Goal: Information Seeking & Learning: Learn about a topic

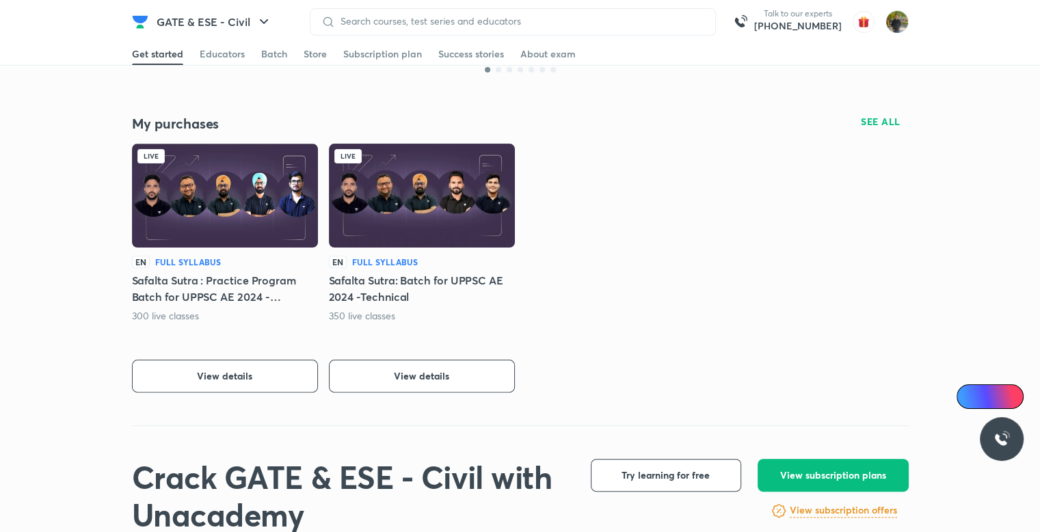
scroll to position [273, 0]
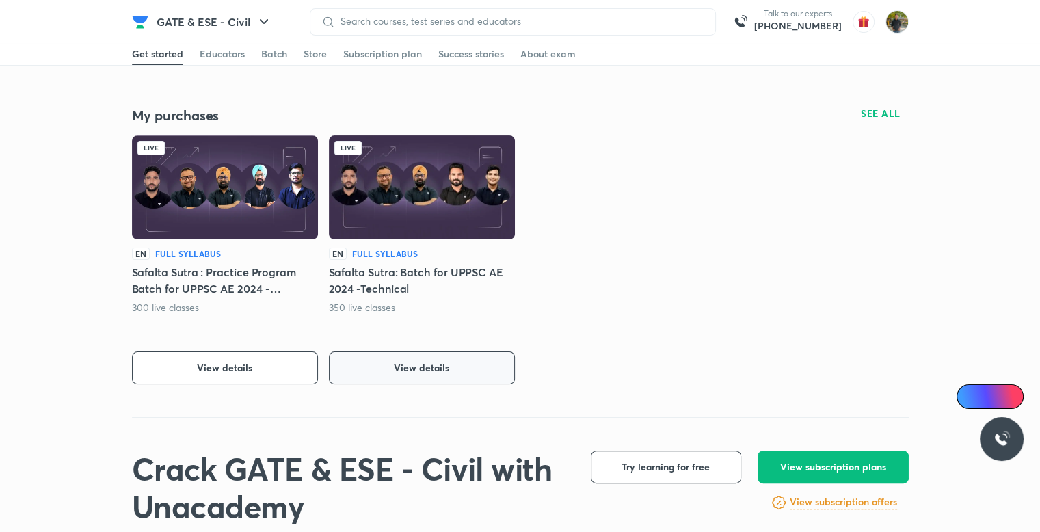
click at [433, 372] on span "View details" at bounding box center [421, 368] width 55 height 14
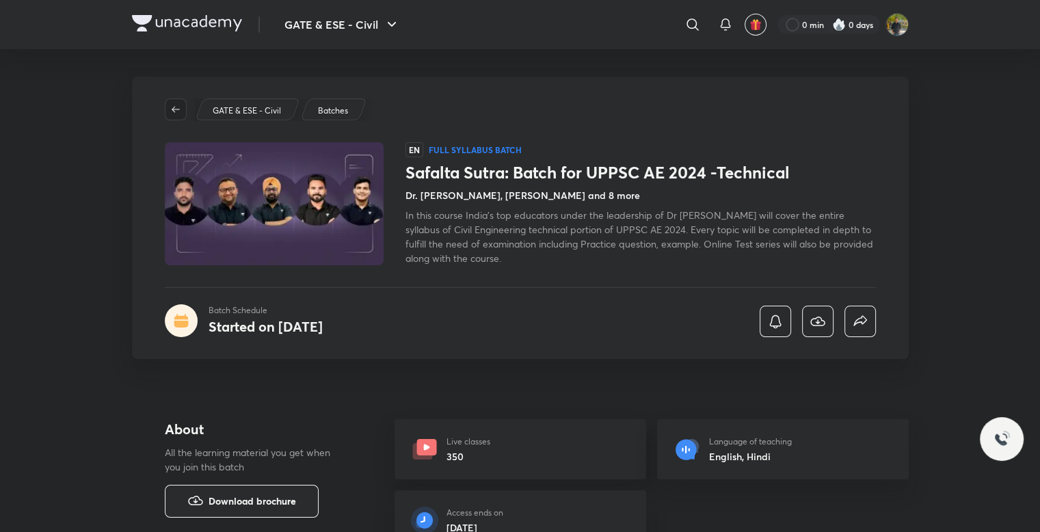
click at [167, 99] on button "button" at bounding box center [176, 109] width 22 height 22
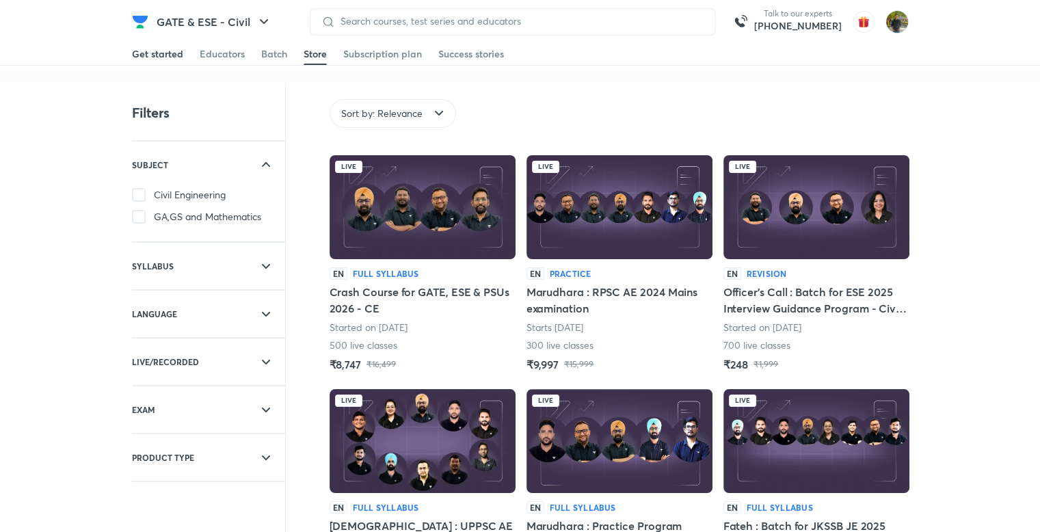
click at [163, 62] on link "Get started" at bounding box center [157, 54] width 51 height 22
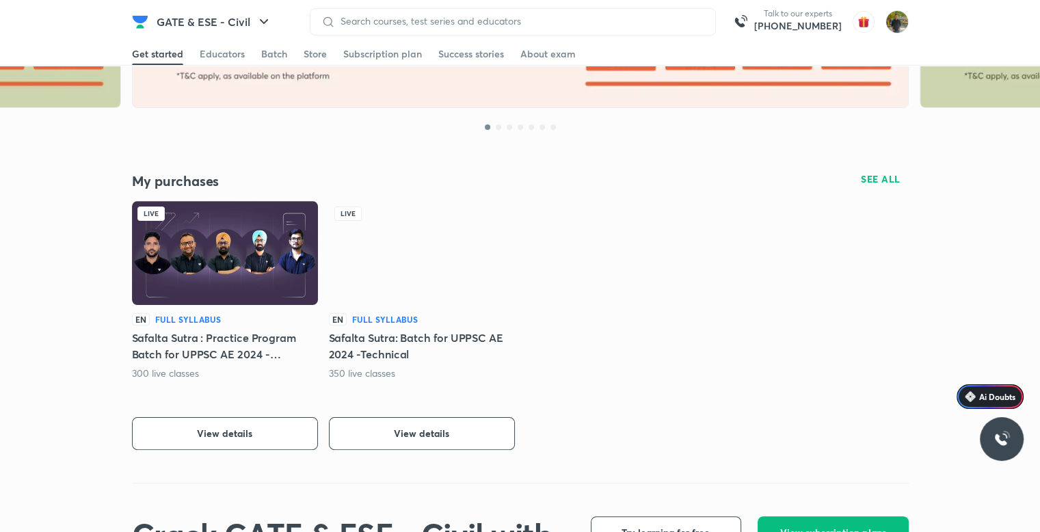
scroll to position [205, 0]
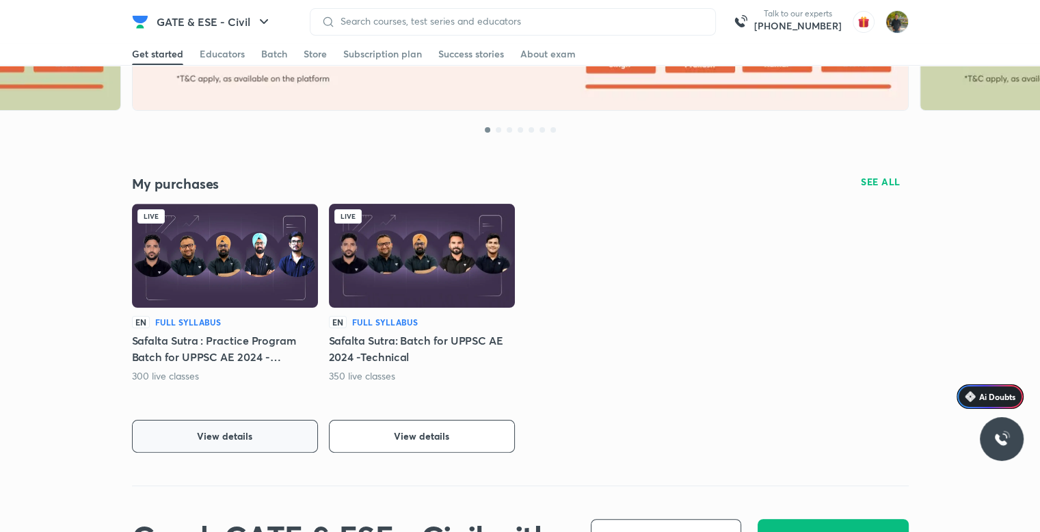
click at [300, 440] on button "View details" at bounding box center [225, 436] width 186 height 33
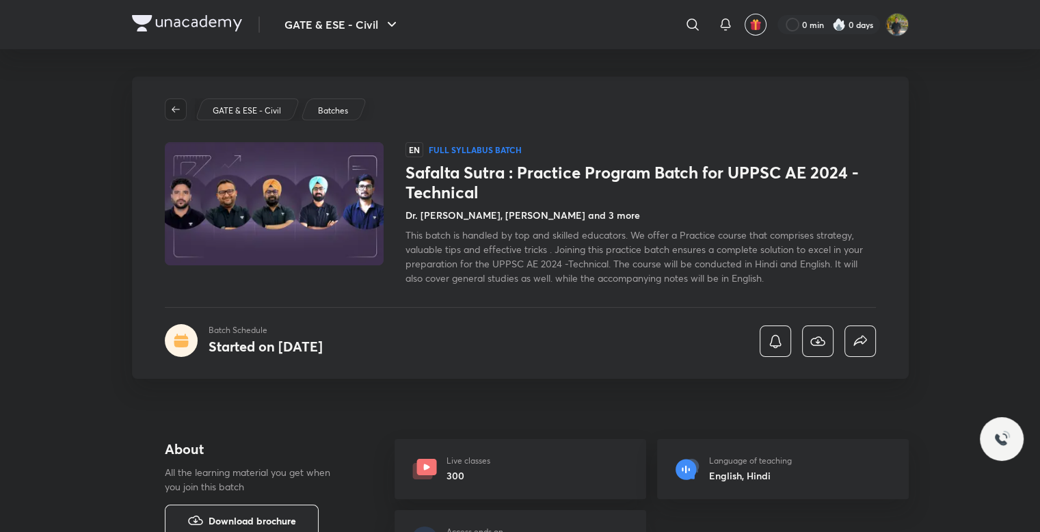
click at [180, 110] on span "button" at bounding box center [175, 109] width 21 height 11
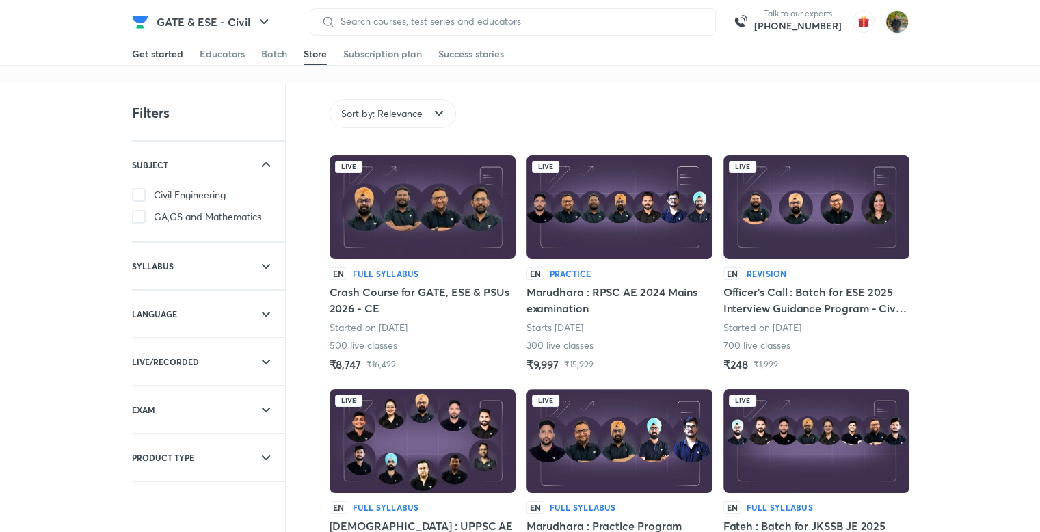
click at [170, 60] on div "Get started" at bounding box center [157, 54] width 51 height 14
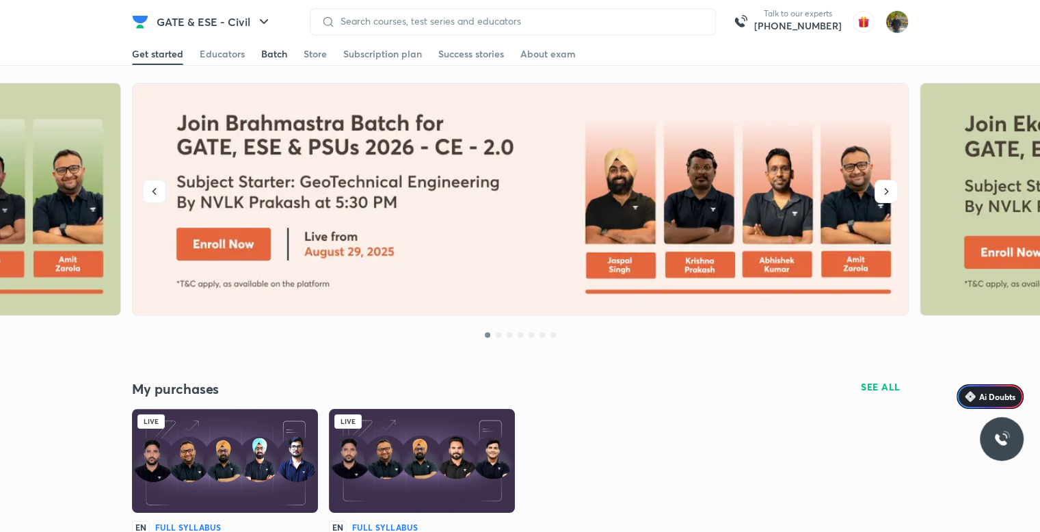
click at [280, 52] on div "Batch" at bounding box center [274, 54] width 26 height 14
click at [161, 196] on button "button" at bounding box center [154, 191] width 23 height 23
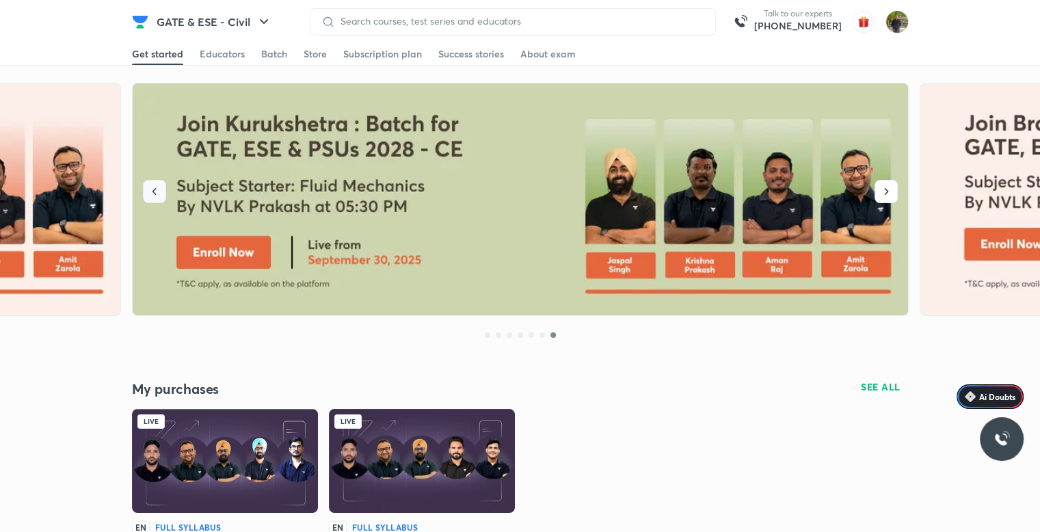
click at [161, 196] on button "button" at bounding box center [154, 191] width 23 height 23
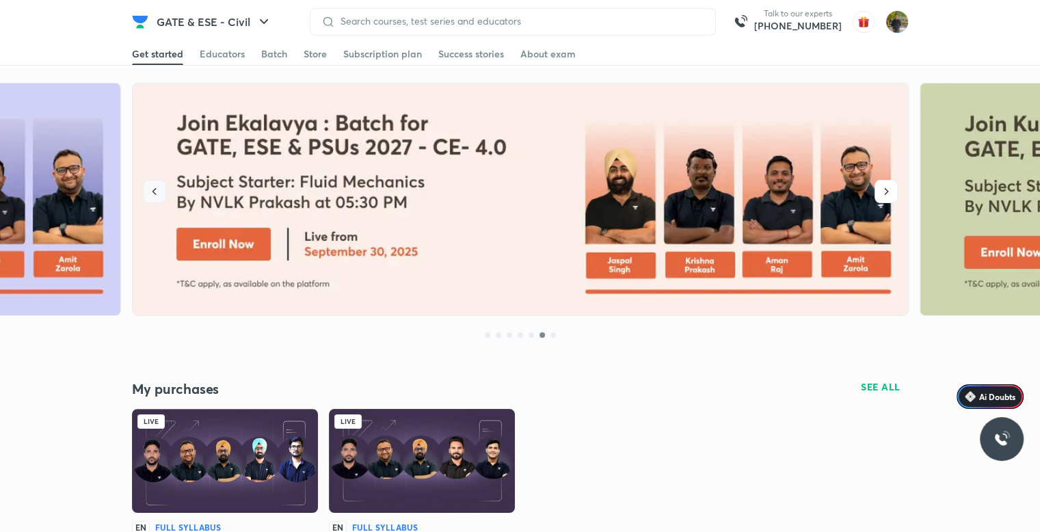
click at [161, 196] on button "button" at bounding box center [154, 191] width 23 height 23
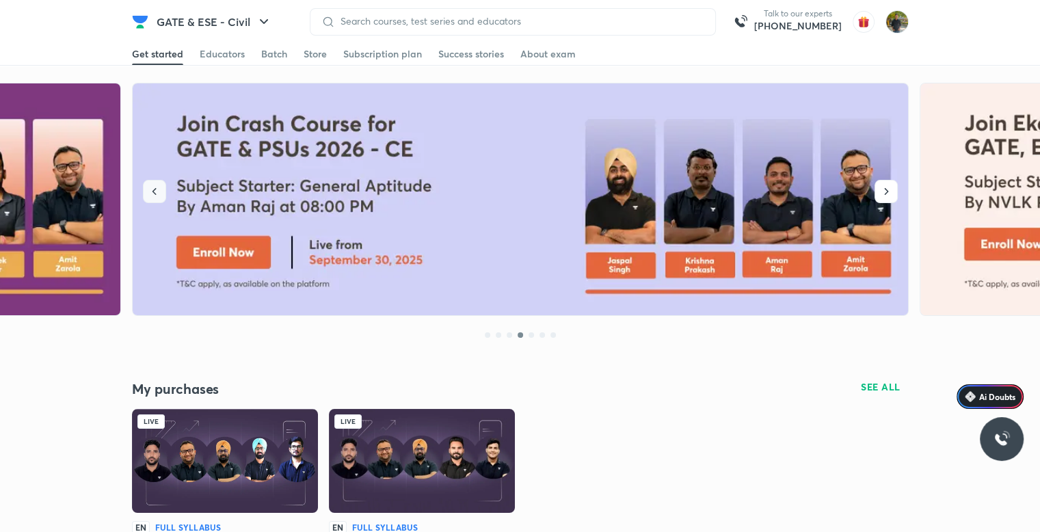
click at [161, 196] on button "button" at bounding box center [154, 191] width 23 height 23
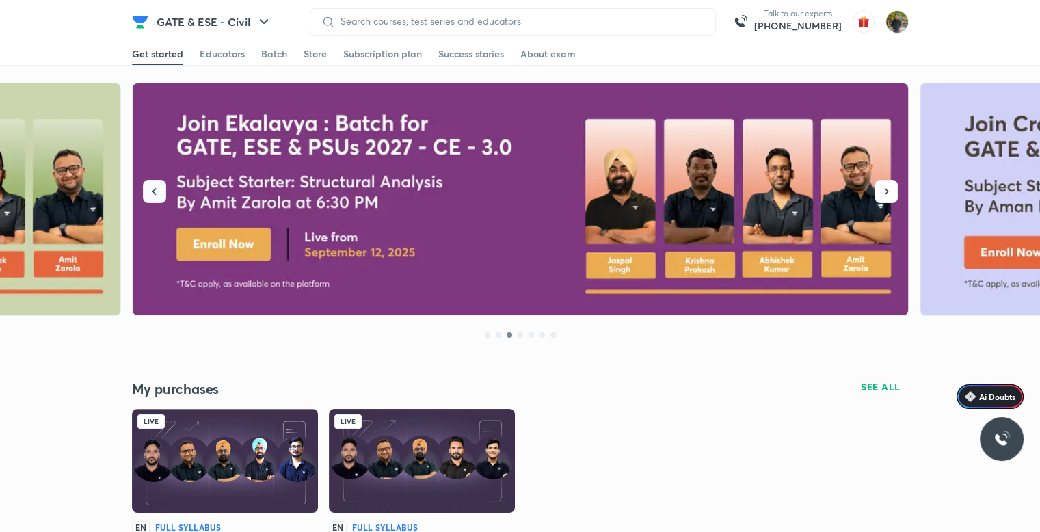
click at [161, 196] on button "button" at bounding box center [154, 191] width 23 height 23
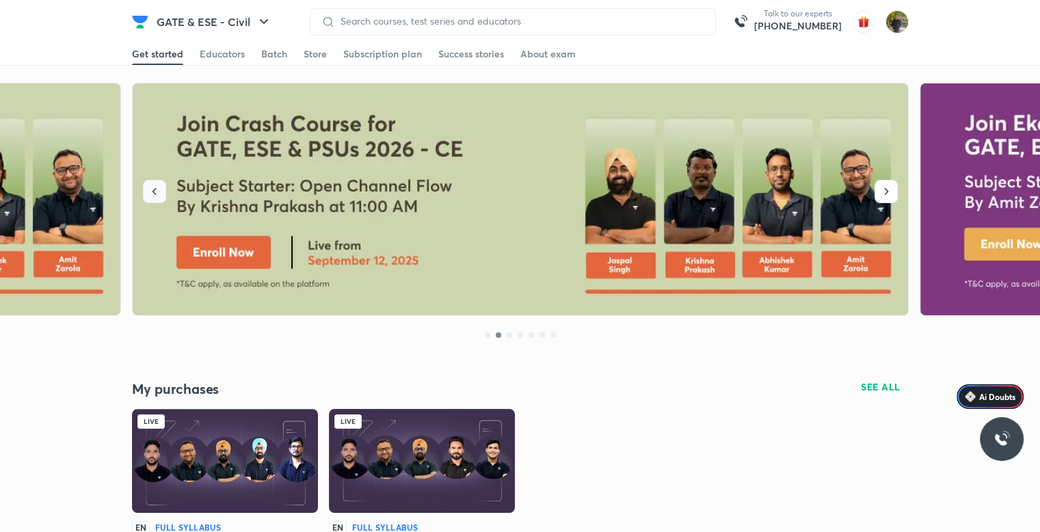
click at [161, 196] on button "button" at bounding box center [154, 191] width 23 height 23
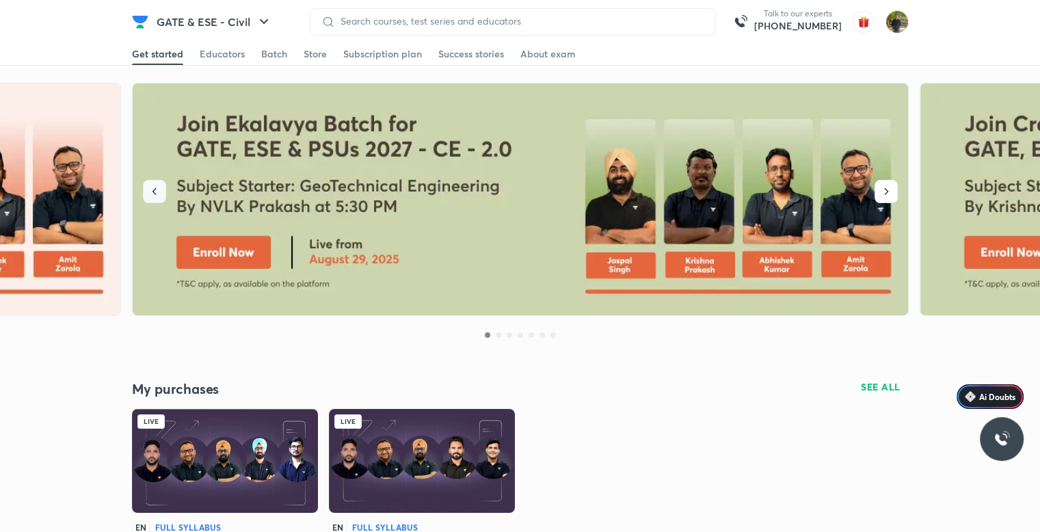
click at [161, 196] on button "button" at bounding box center [154, 191] width 23 height 23
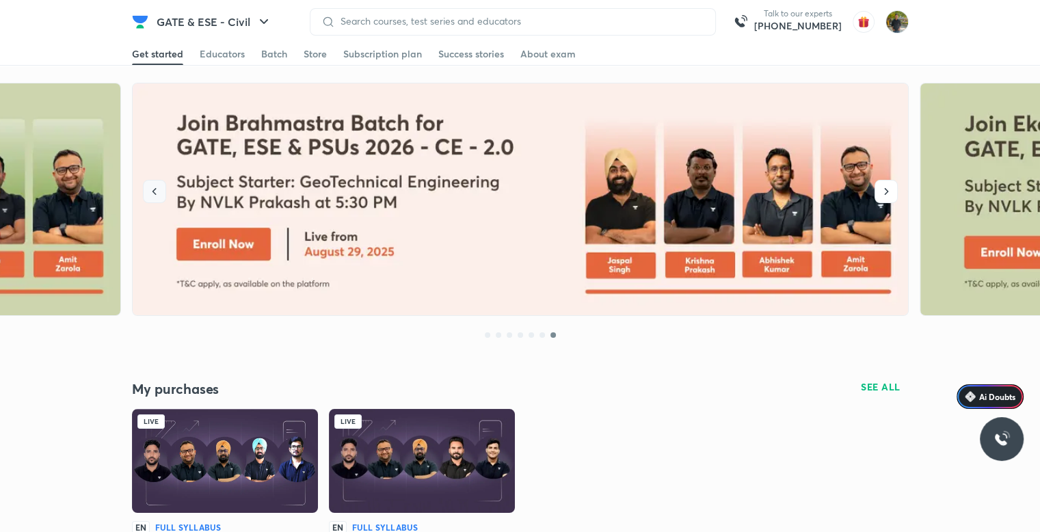
click at [161, 196] on button "button" at bounding box center [154, 191] width 23 height 23
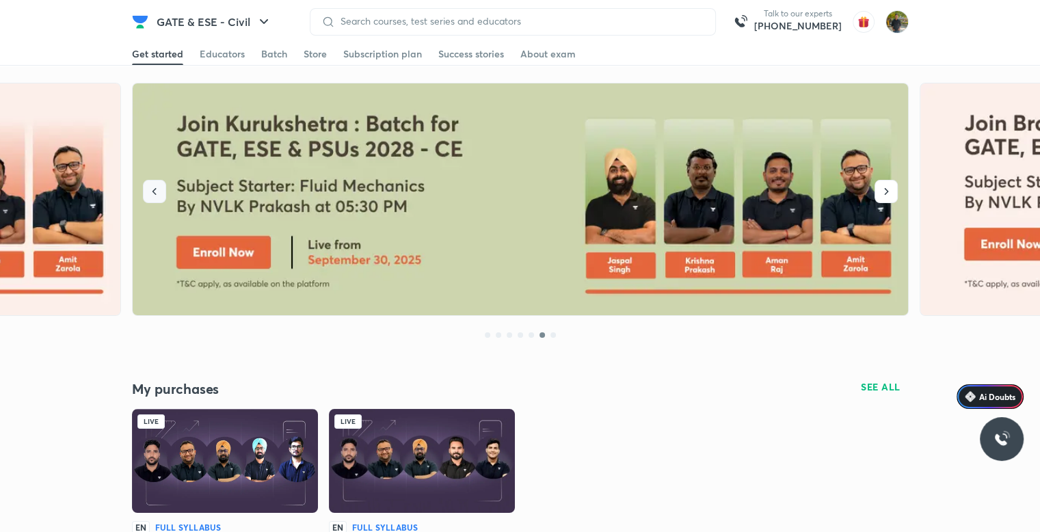
click at [161, 196] on button "button" at bounding box center [154, 191] width 23 height 23
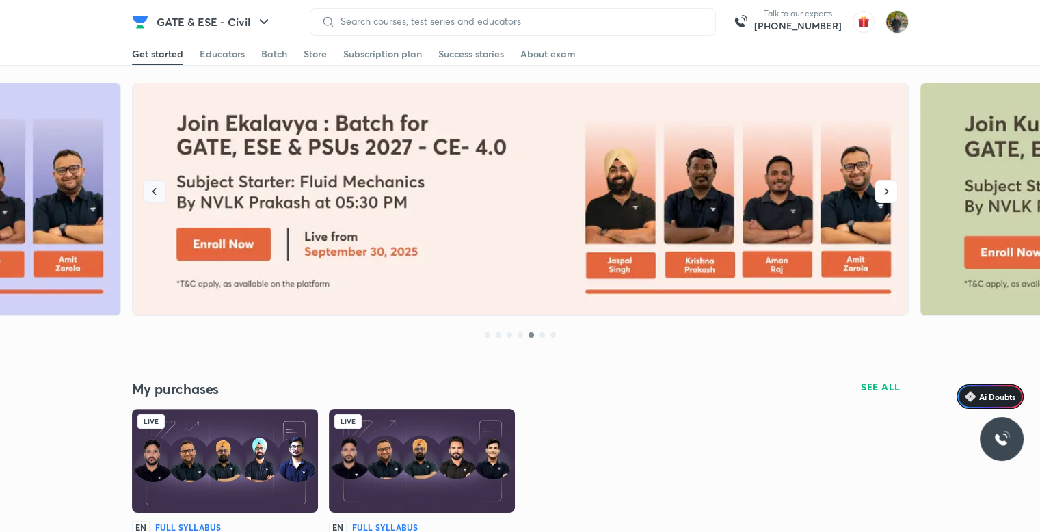
click at [161, 196] on button "button" at bounding box center [154, 191] width 23 height 23
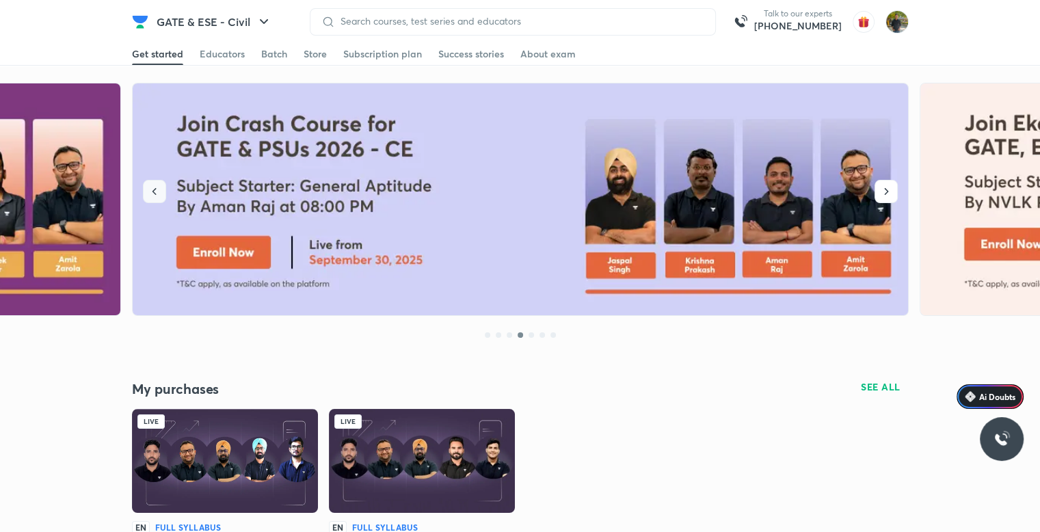
click at [161, 196] on button "button" at bounding box center [154, 191] width 23 height 23
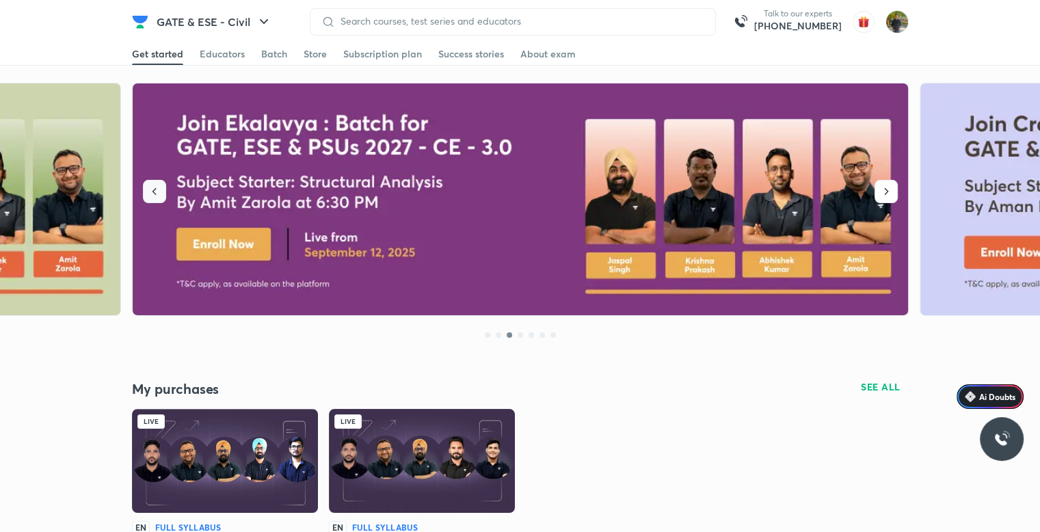
click at [161, 196] on button "button" at bounding box center [154, 191] width 23 height 23
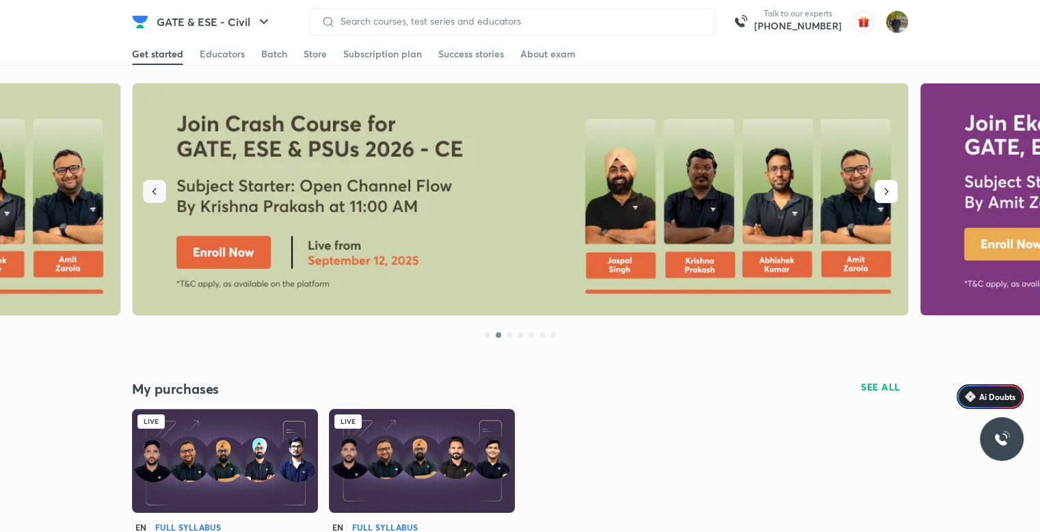
click at [161, 196] on button "button" at bounding box center [154, 191] width 23 height 23
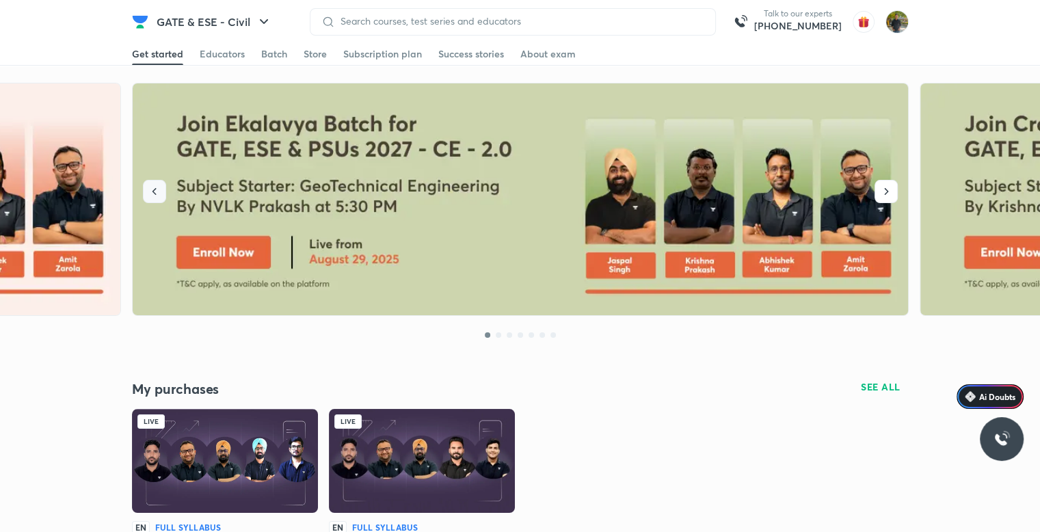
click at [161, 196] on button "button" at bounding box center [154, 191] width 23 height 23
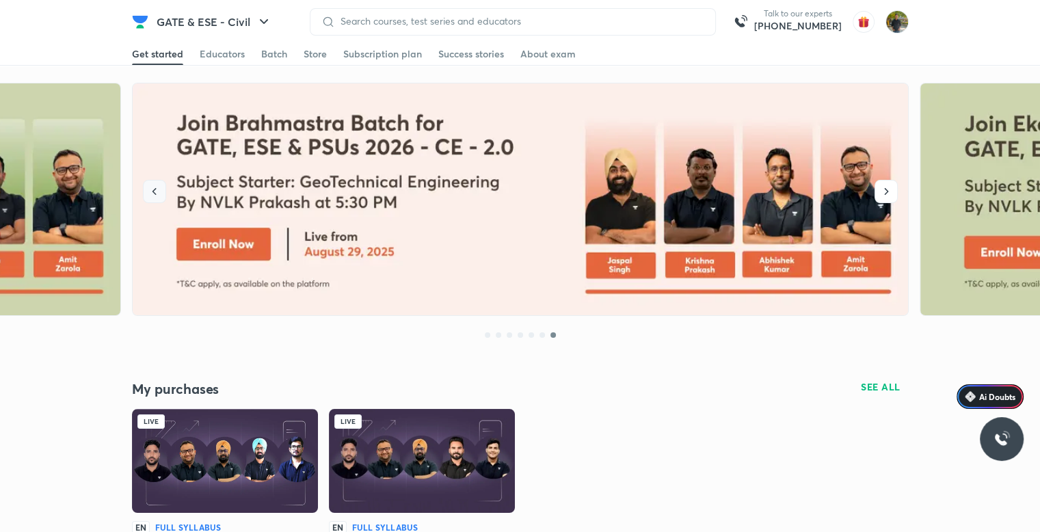
click at [161, 196] on button "button" at bounding box center [154, 191] width 23 height 23
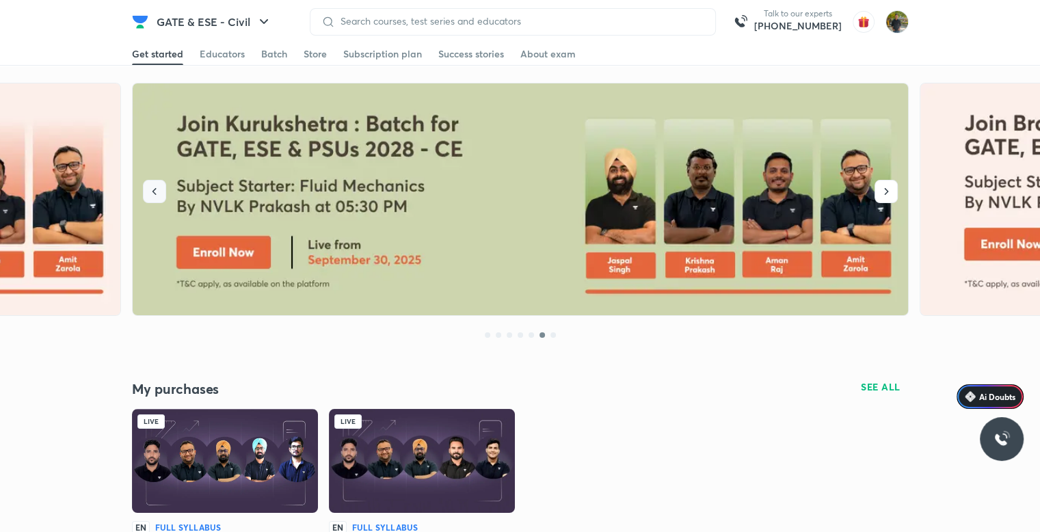
click at [161, 196] on button "button" at bounding box center [154, 191] width 23 height 23
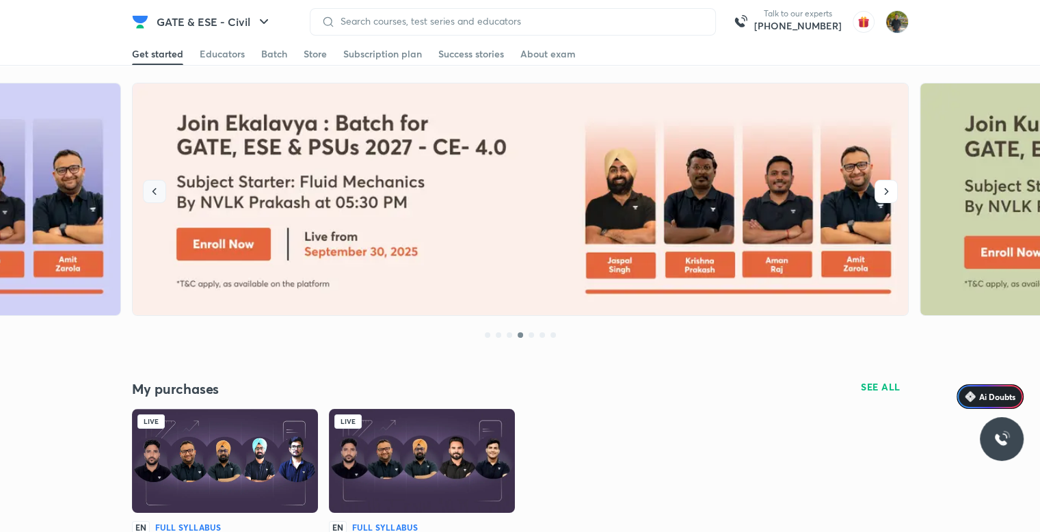
click at [161, 196] on button "button" at bounding box center [154, 191] width 23 height 23
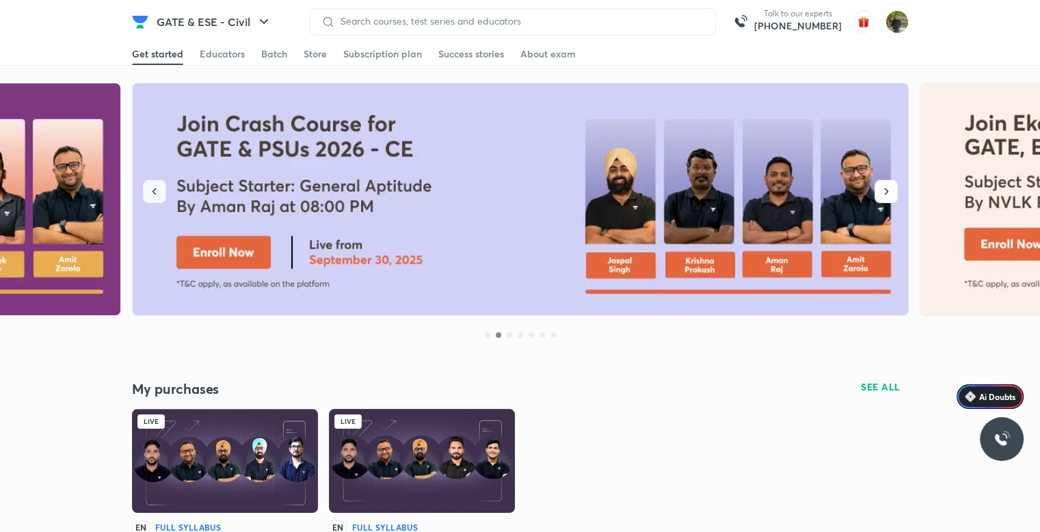
click at [161, 196] on button "button" at bounding box center [154, 191] width 23 height 23
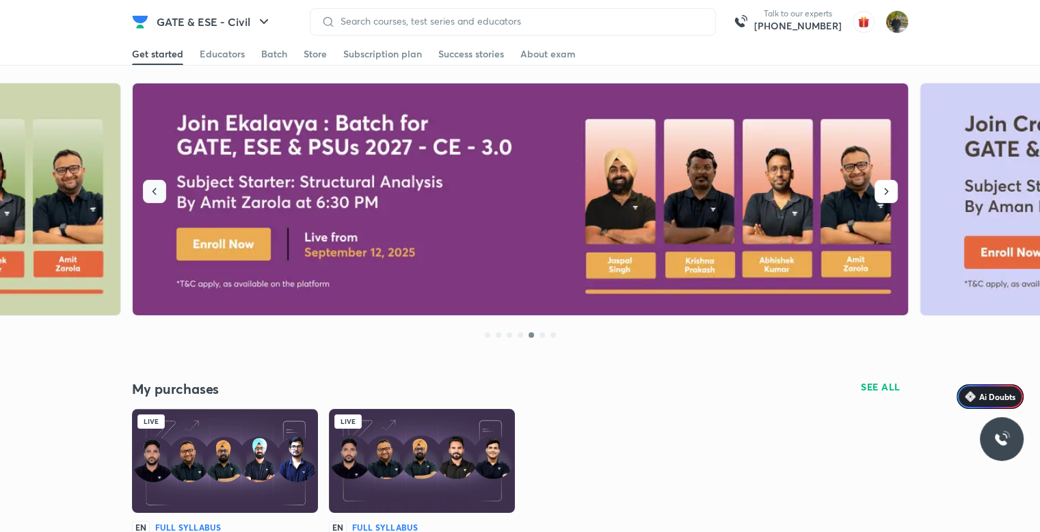
click at [161, 196] on button "button" at bounding box center [154, 191] width 23 height 23
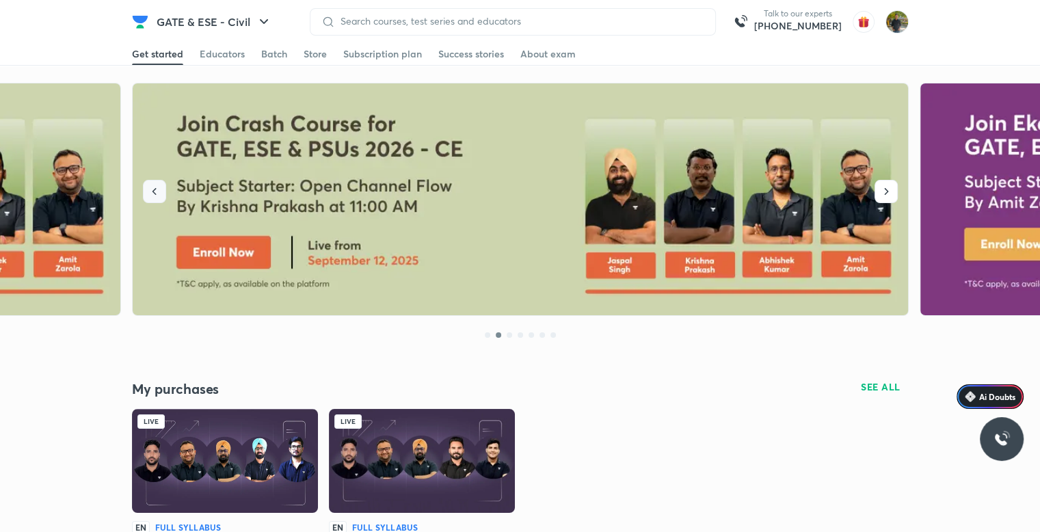
click at [161, 196] on button "button" at bounding box center [154, 191] width 23 height 23
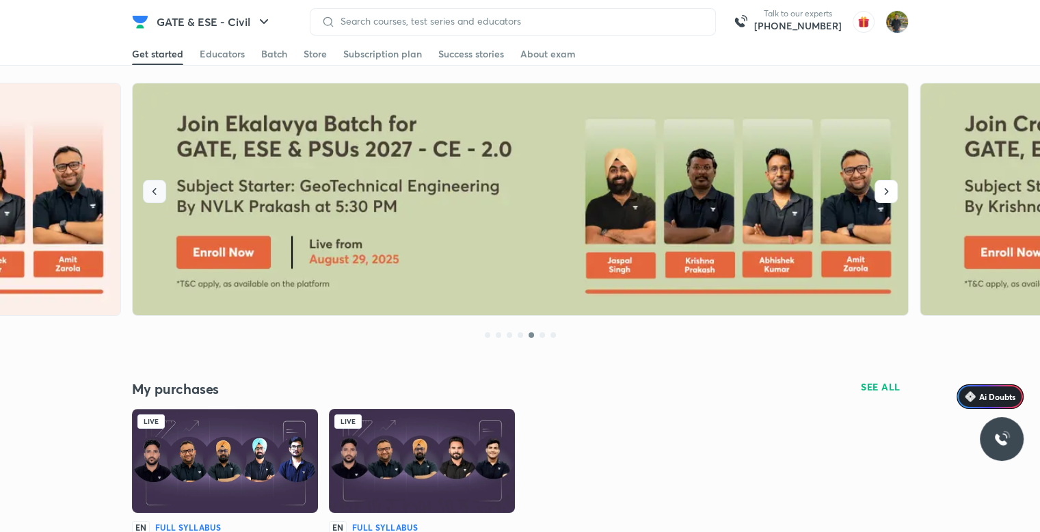
click at [161, 196] on button "button" at bounding box center [154, 191] width 23 height 23
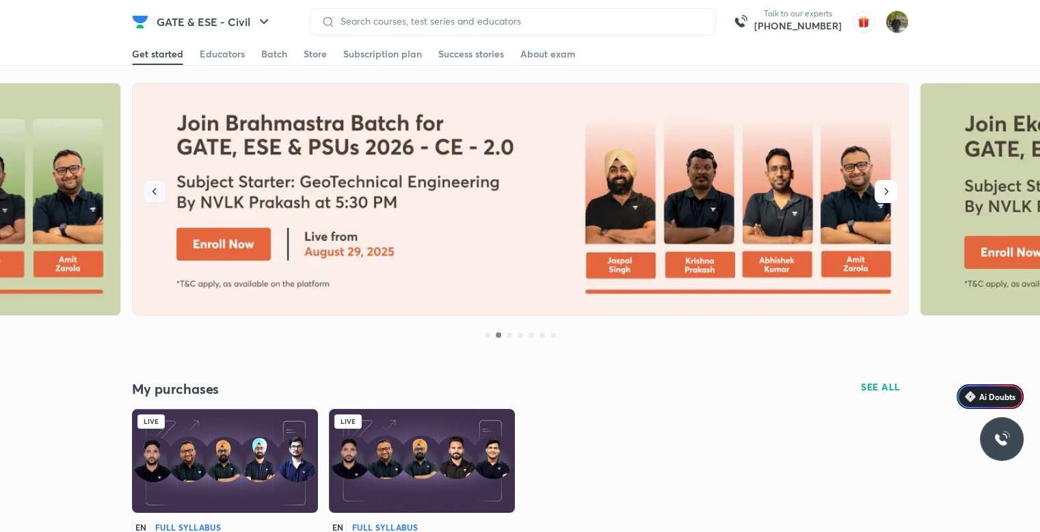
click at [161, 196] on button "button" at bounding box center [154, 191] width 23 height 23
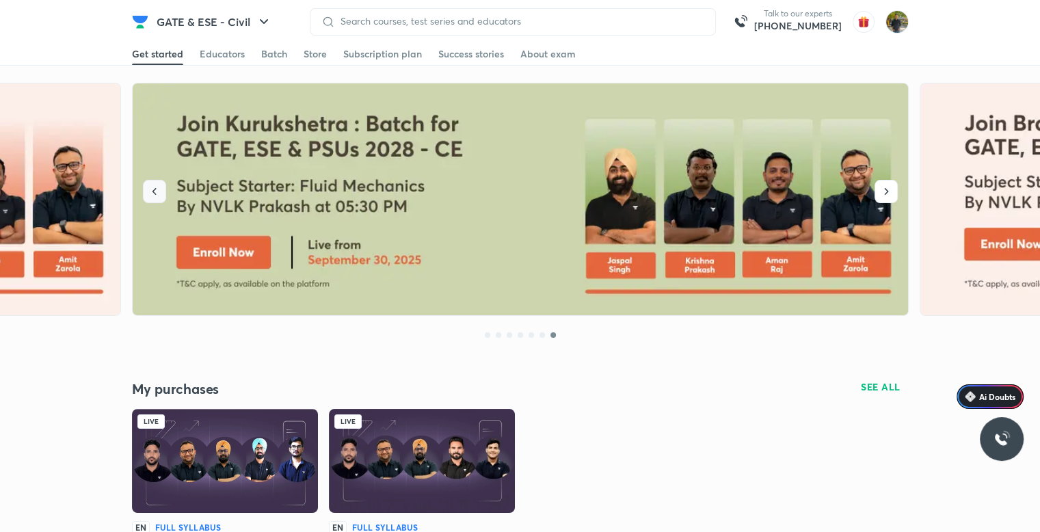
click at [161, 196] on button "button" at bounding box center [154, 191] width 23 height 23
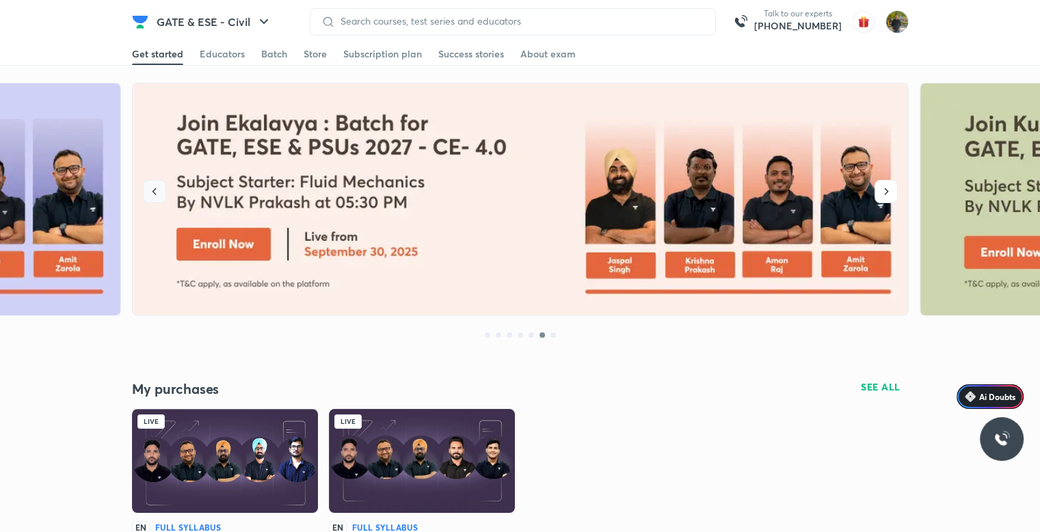
click at [161, 196] on button "button" at bounding box center [154, 191] width 23 height 23
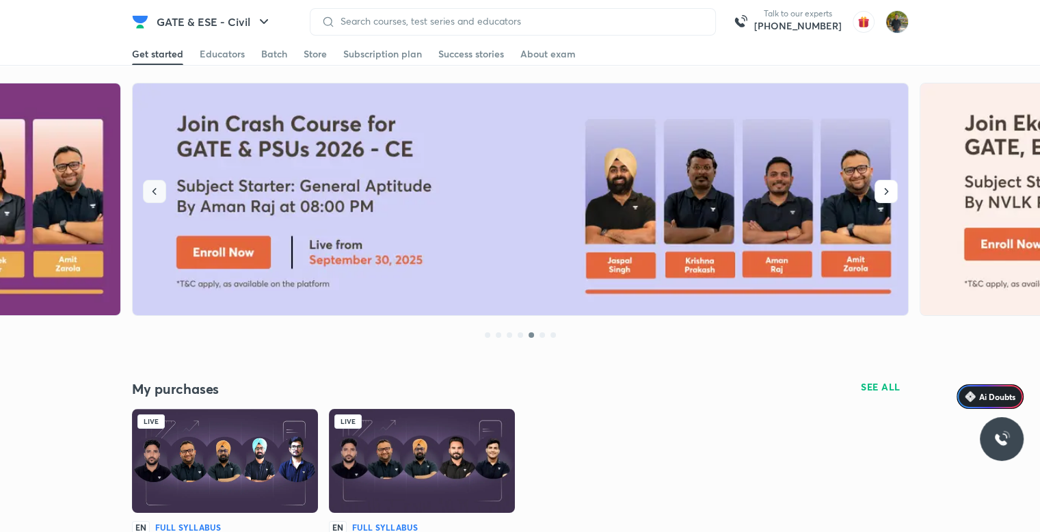
click at [161, 196] on button "button" at bounding box center [154, 191] width 23 height 23
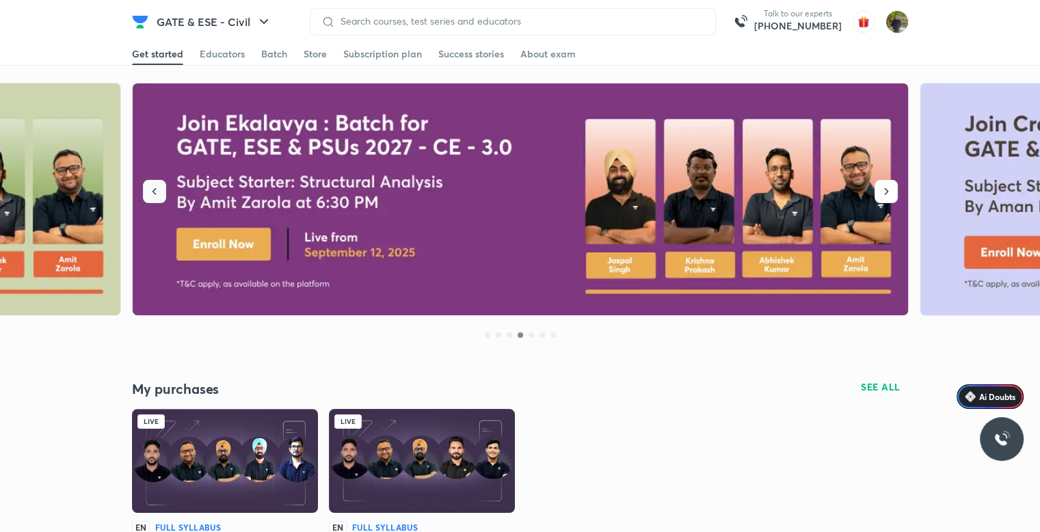
click at [161, 196] on button "button" at bounding box center [154, 191] width 23 height 23
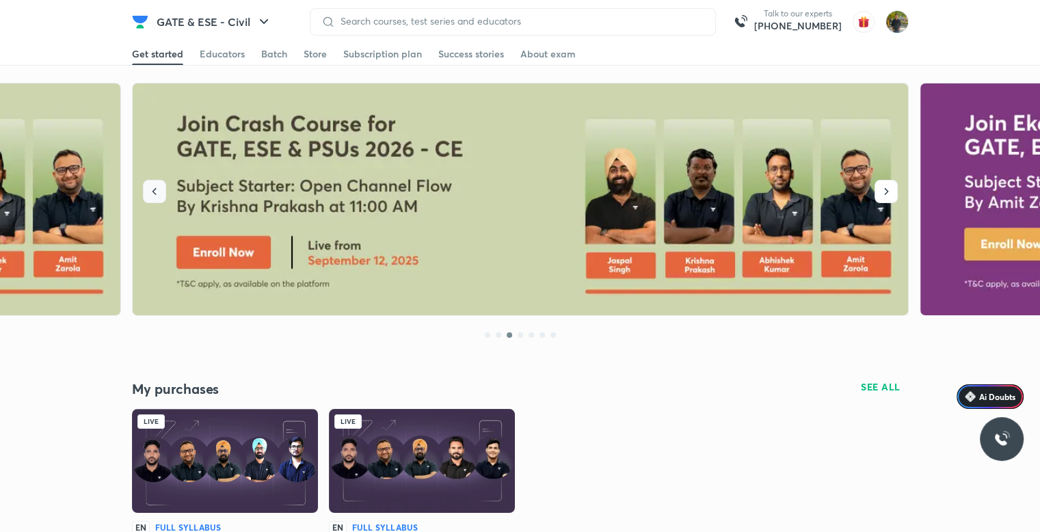
click at [161, 196] on button "button" at bounding box center [154, 191] width 23 height 23
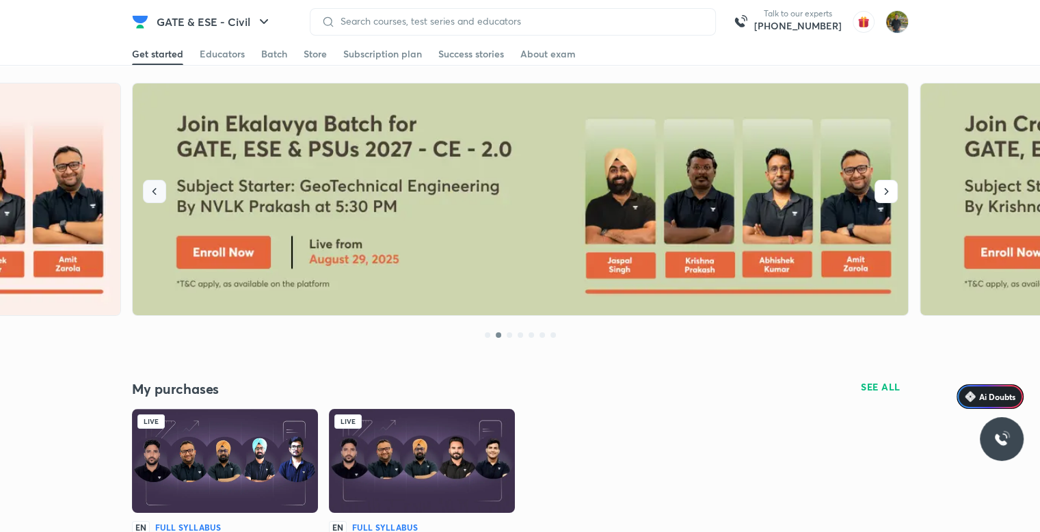
click at [161, 196] on button "button" at bounding box center [154, 191] width 23 height 23
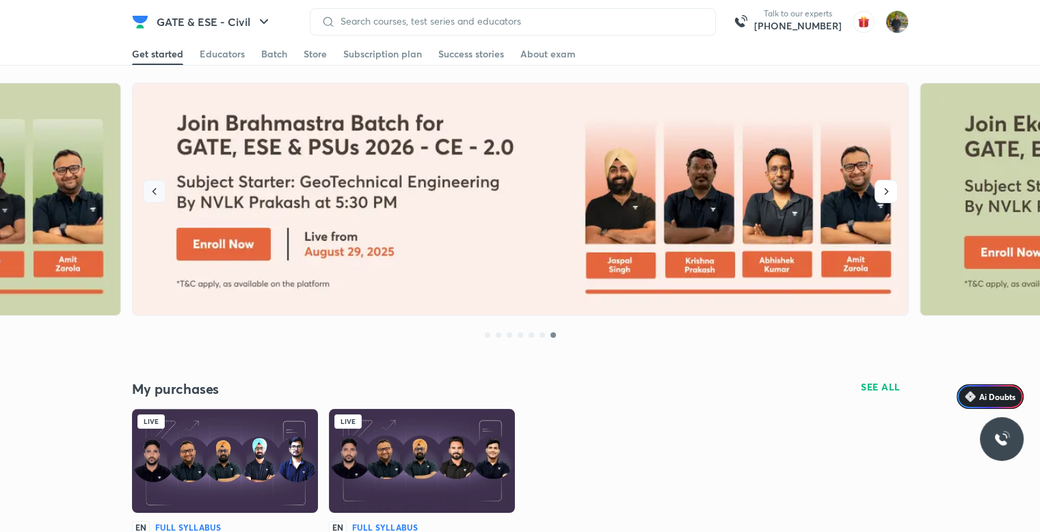
click at [161, 196] on button "button" at bounding box center [154, 191] width 23 height 23
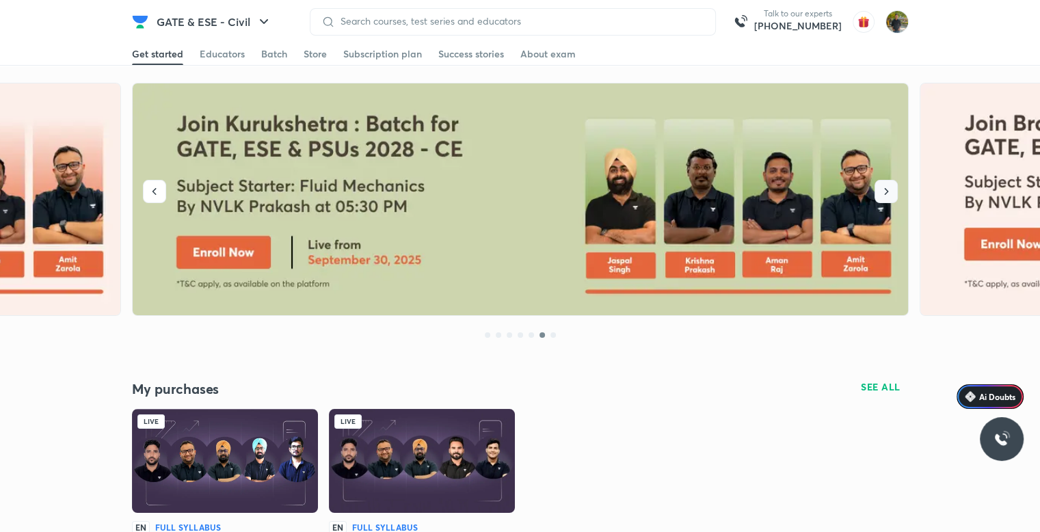
click at [884, 187] on icon "button" at bounding box center [886, 192] width 14 height 14
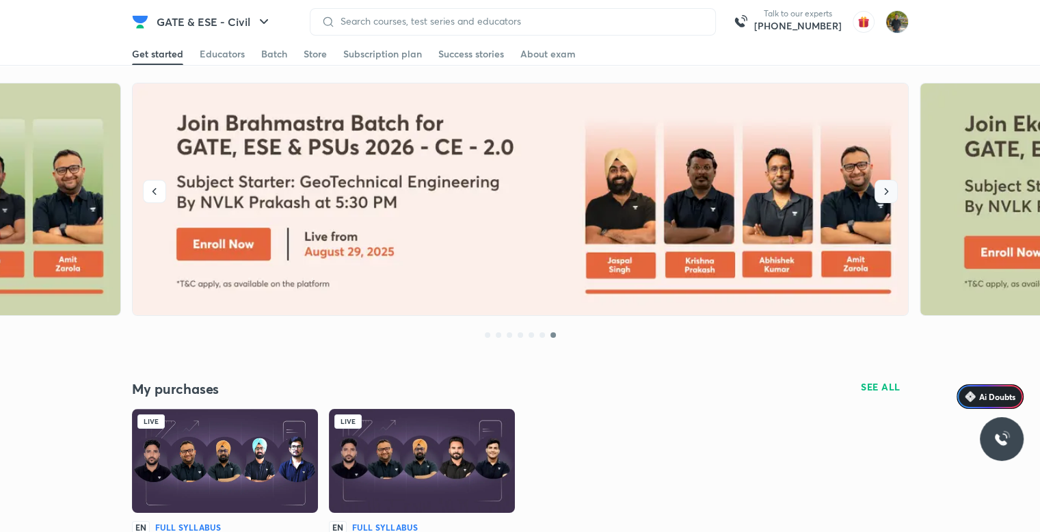
click at [884, 187] on icon "button" at bounding box center [886, 192] width 14 height 14
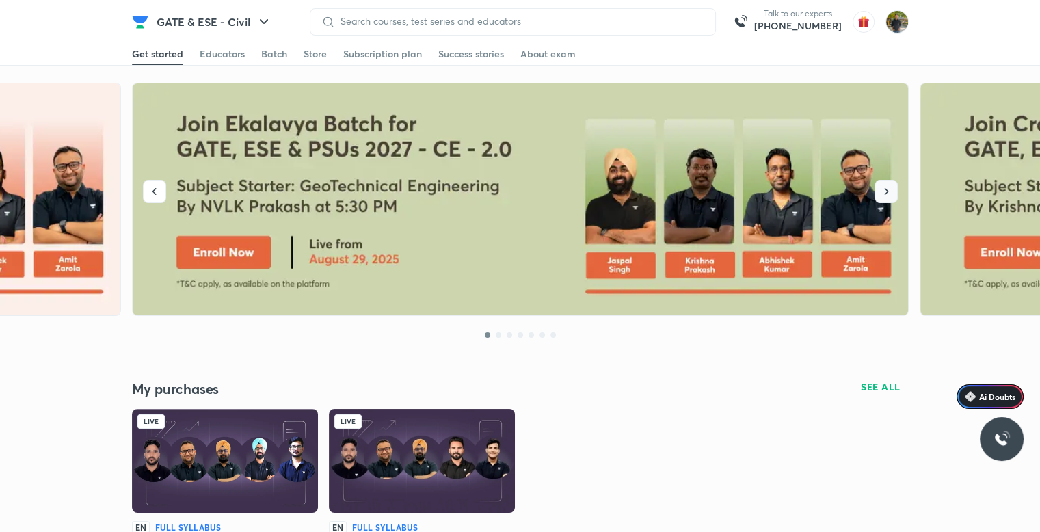
click at [884, 187] on icon "button" at bounding box center [886, 192] width 14 height 14
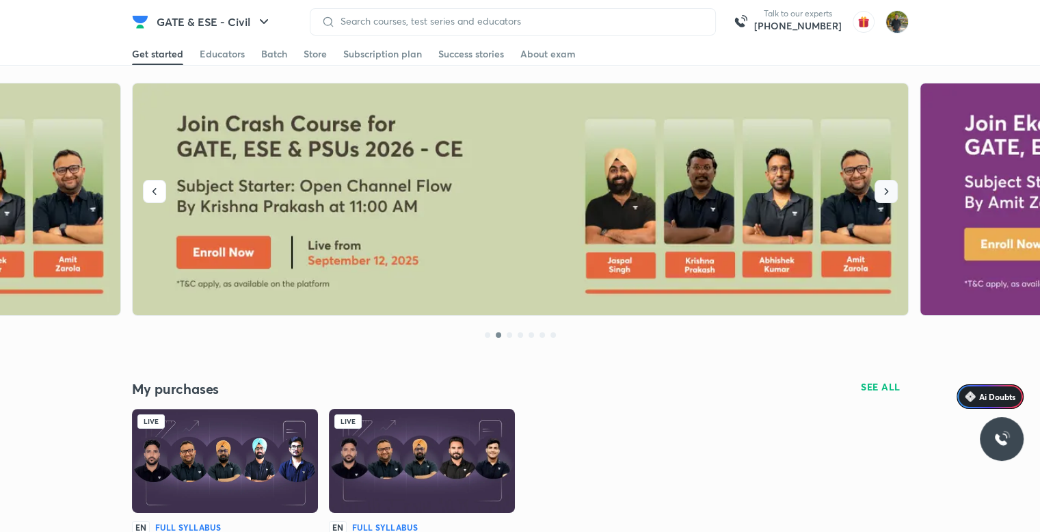
click at [884, 187] on icon "button" at bounding box center [886, 192] width 14 height 14
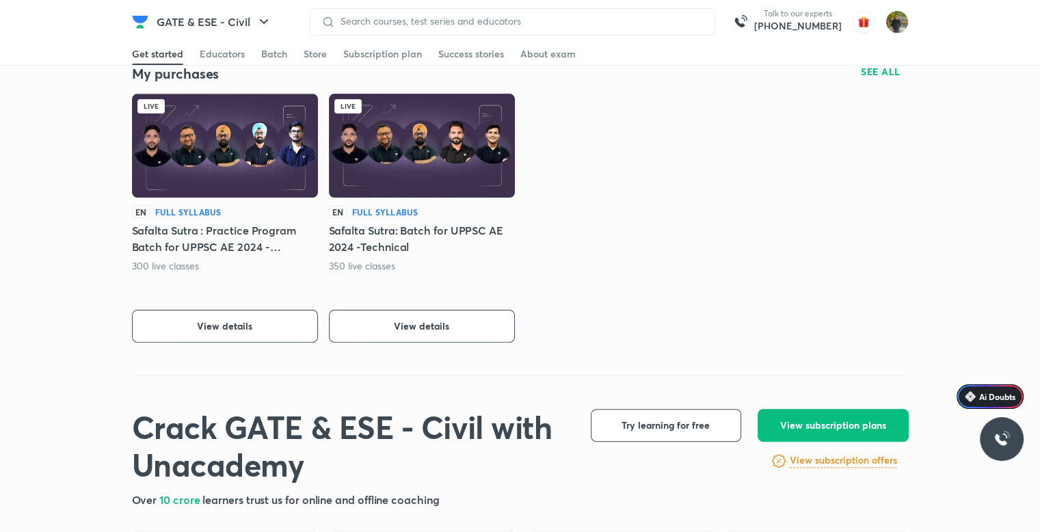
scroll to position [342, 0]
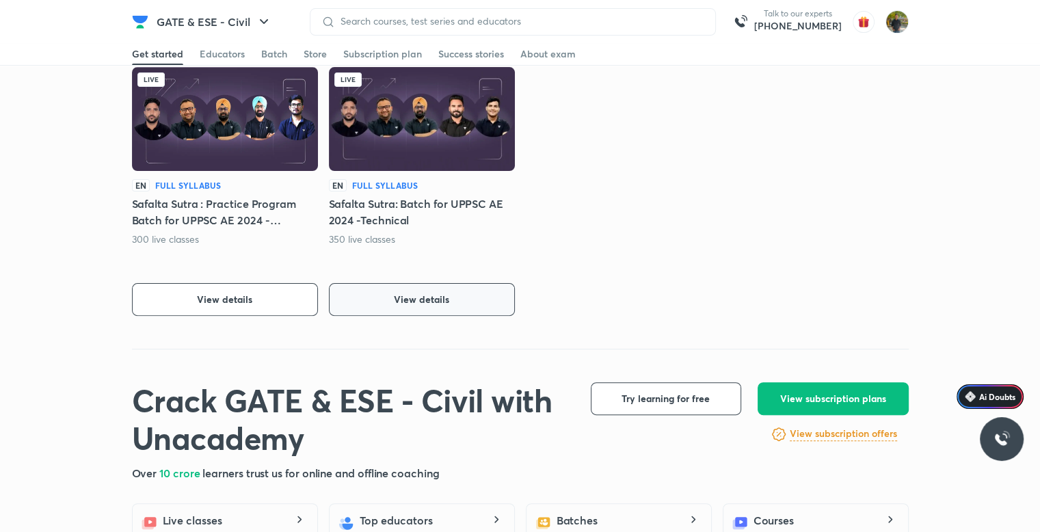
click at [468, 307] on button "View details" at bounding box center [422, 299] width 186 height 33
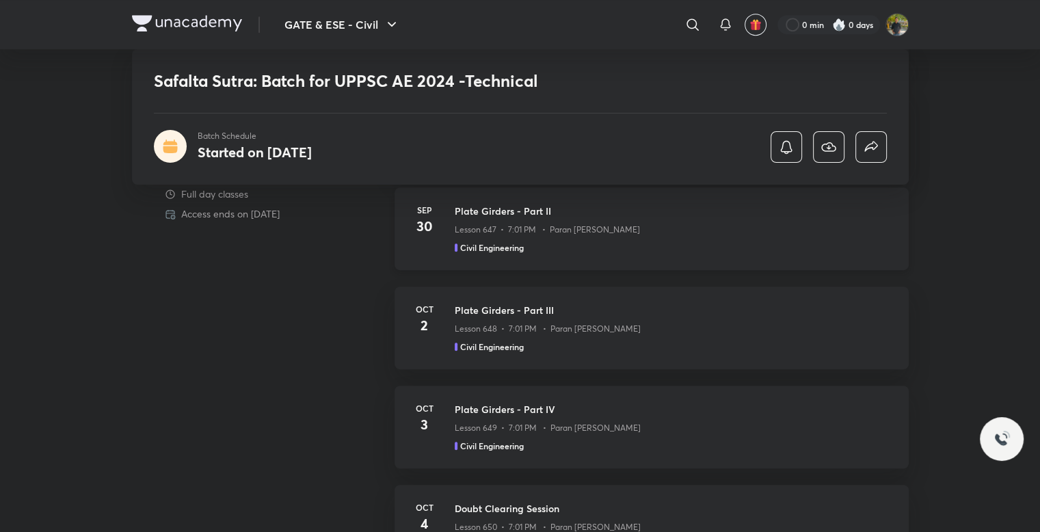
scroll to position [1025, 0]
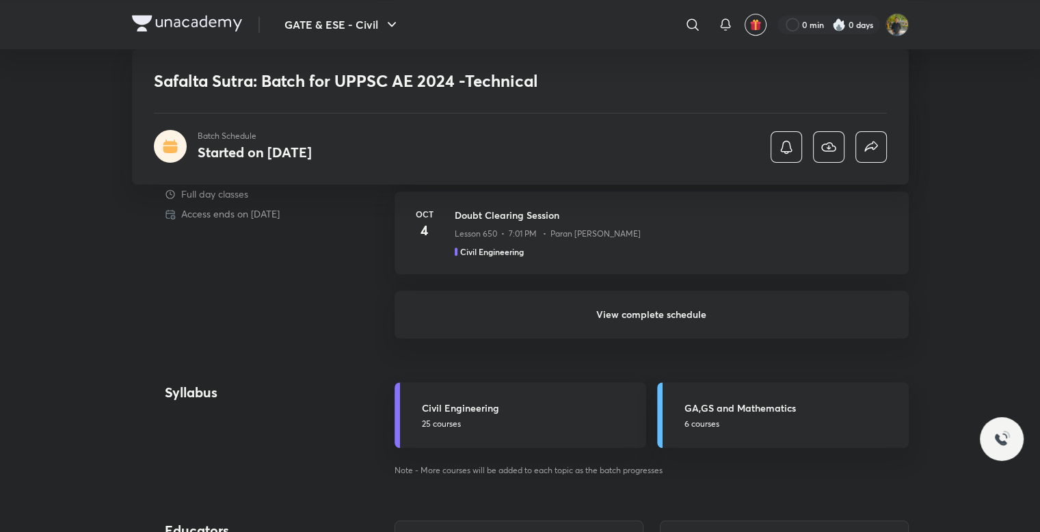
click at [670, 310] on h6 "View complete schedule" at bounding box center [651, 315] width 514 height 48
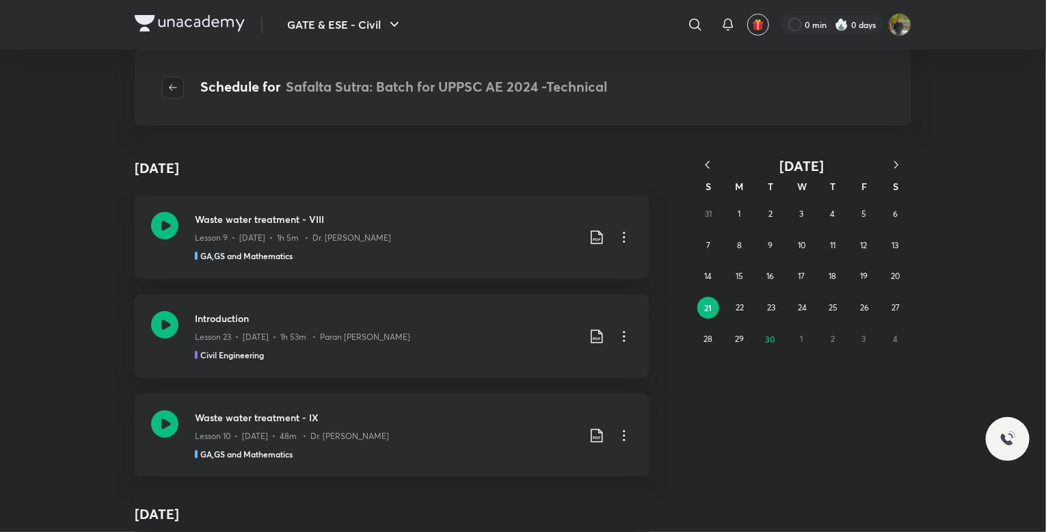
click at [167, 83] on icon "button" at bounding box center [172, 87] width 11 height 11
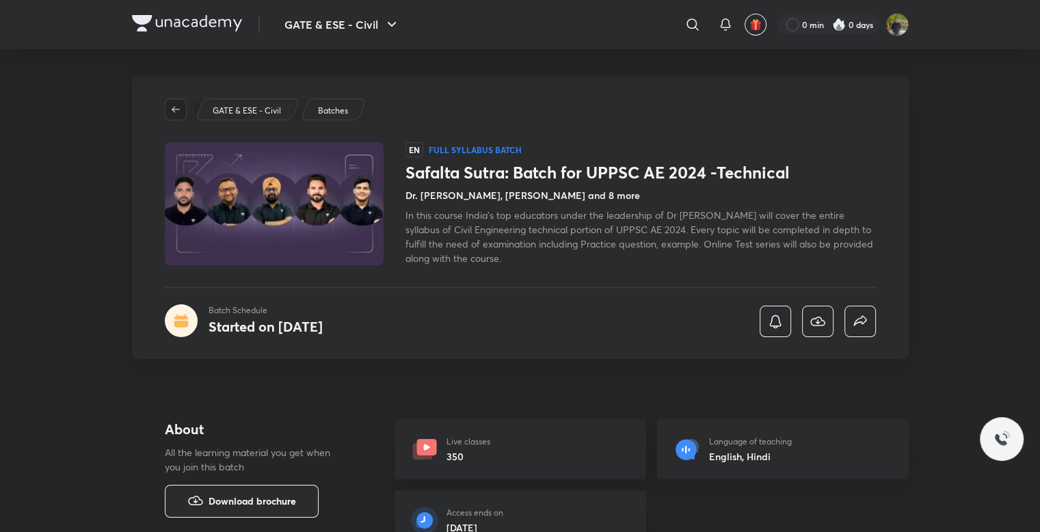
click at [174, 109] on icon "button" at bounding box center [176, 109] width 8 height 6
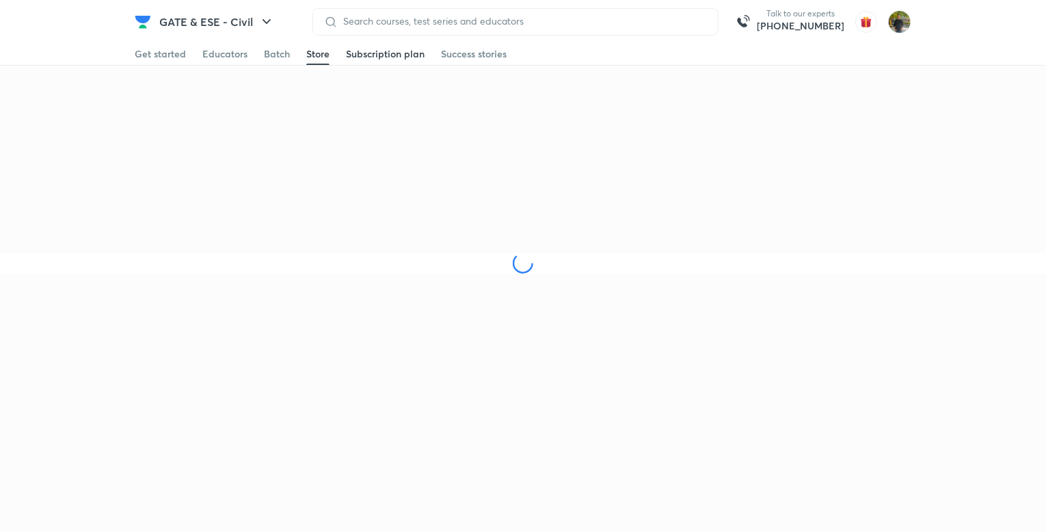
click at [386, 61] on div "Subscription plan" at bounding box center [385, 54] width 79 height 14
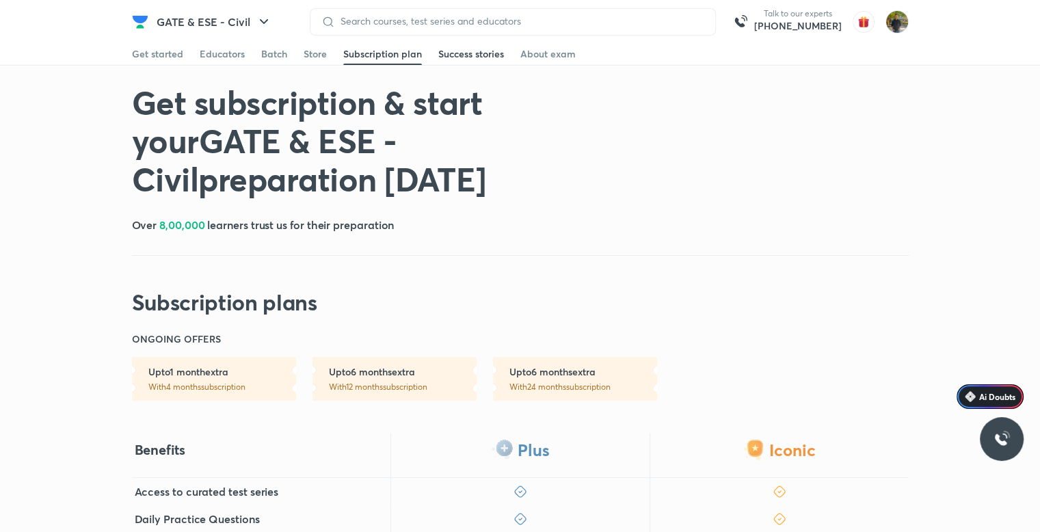
click at [498, 44] on link "Success stories" at bounding box center [471, 54] width 66 height 22
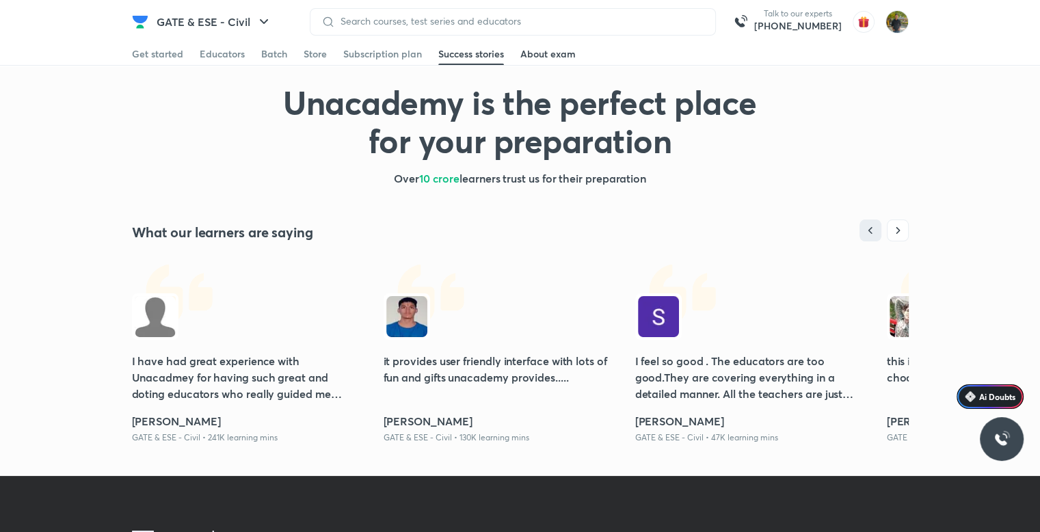
click at [563, 47] on div "About exam" at bounding box center [547, 54] width 55 height 14
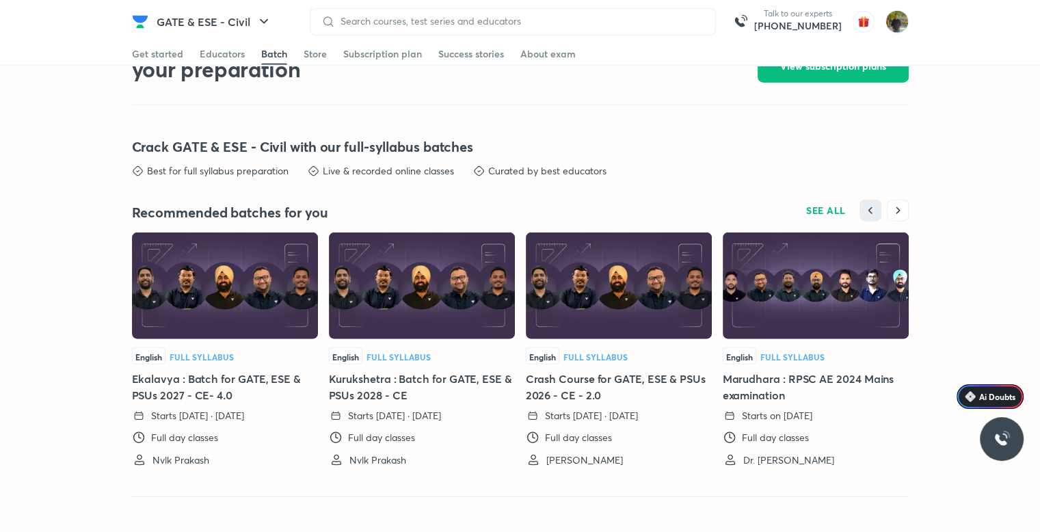
scroll to position [3332, 0]
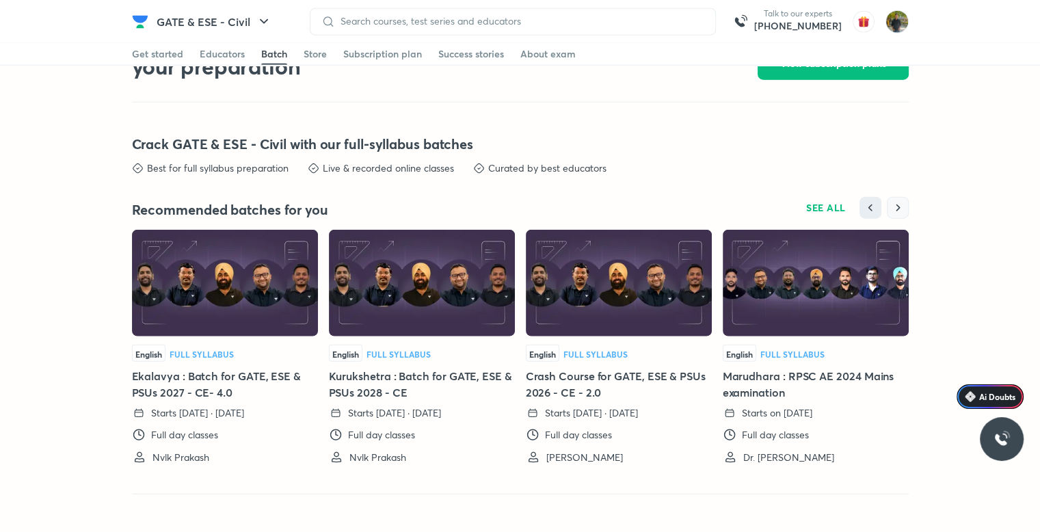
click at [901, 201] on icon "button" at bounding box center [898, 208] width 14 height 14
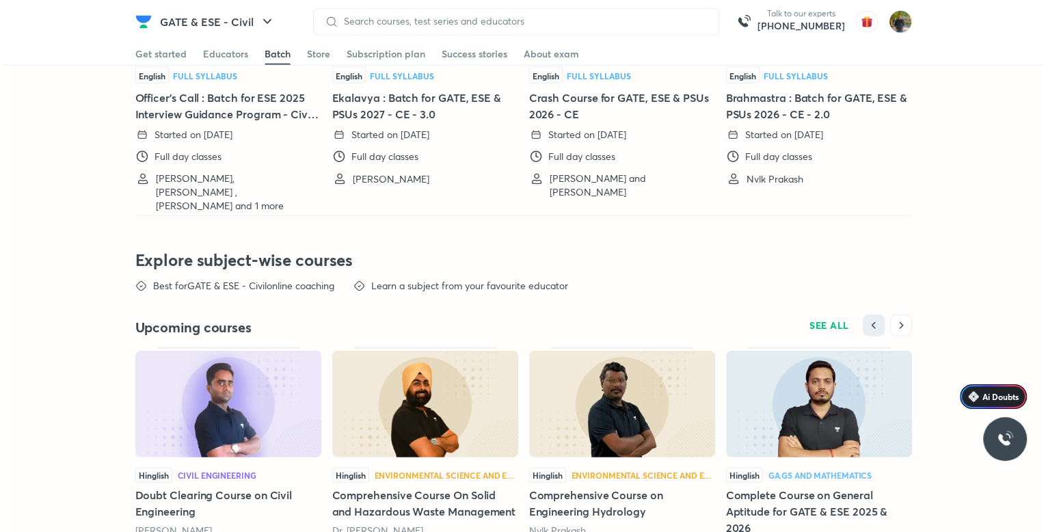
scroll to position [3537, 0]
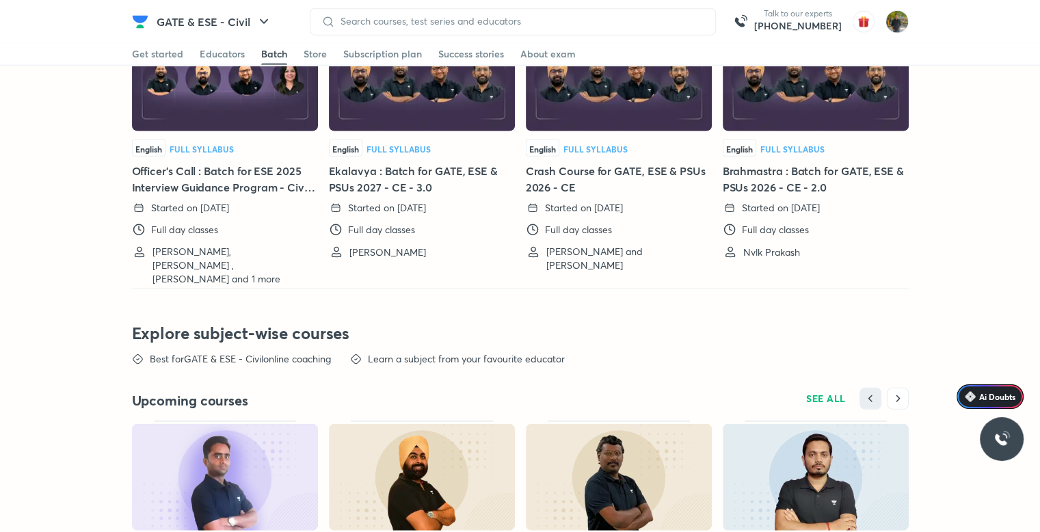
click at [527, 3] on div "GATE & ESE - Civil Talk to our experts +91-8585858585" at bounding box center [520, 21] width 777 height 43
click at [528, 9] on div at bounding box center [513, 21] width 406 height 27
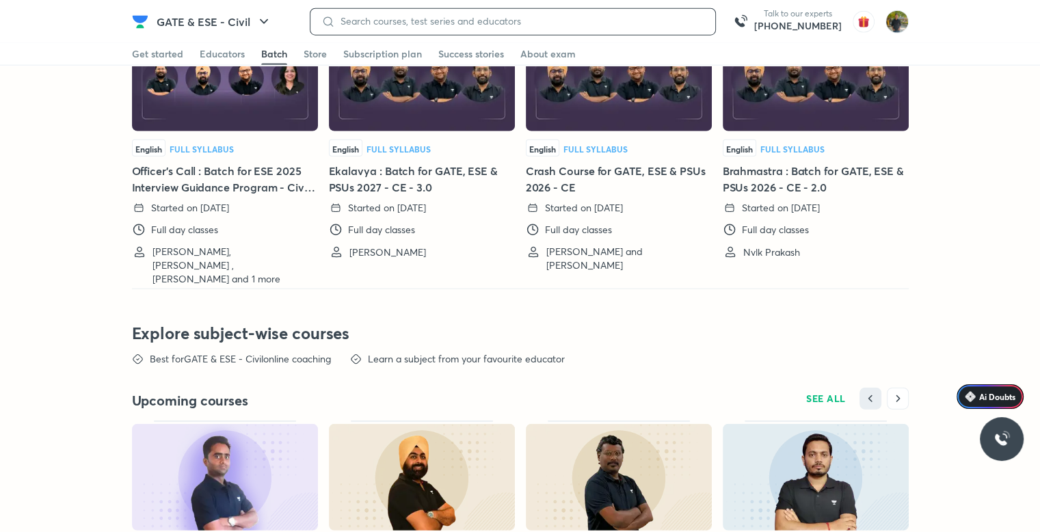
click at [535, 20] on input at bounding box center [519, 21] width 369 height 11
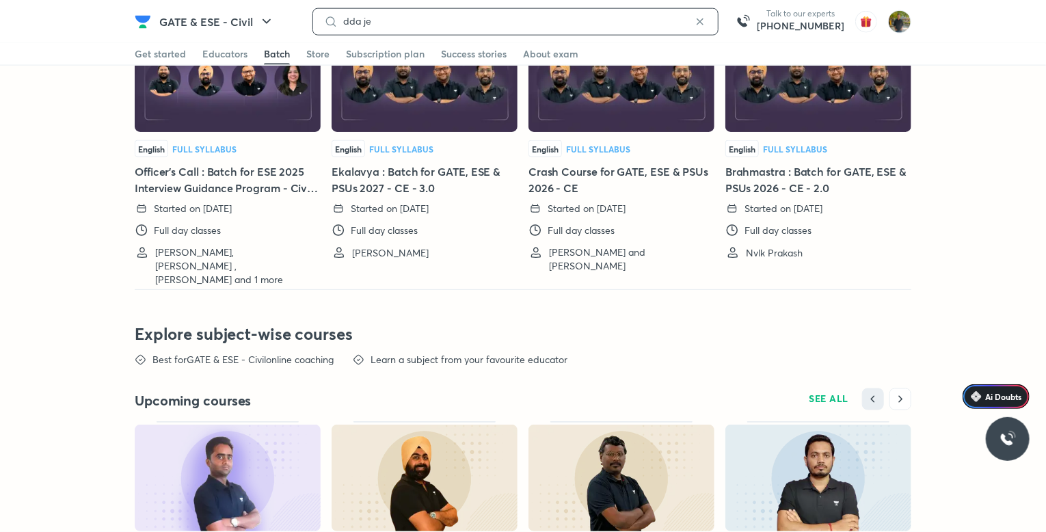
type input "dda je"
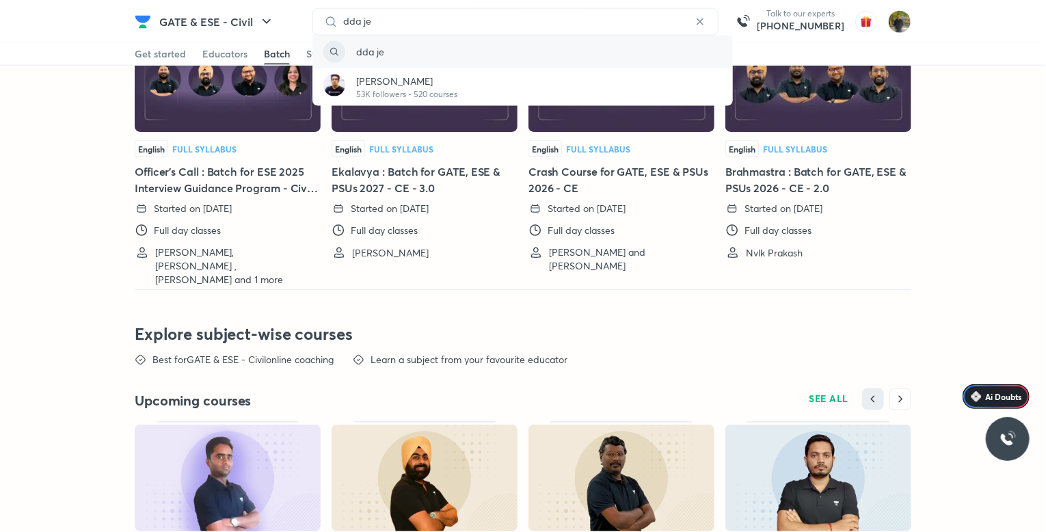
click at [535, 44] on div "dda je" at bounding box center [522, 52] width 420 height 33
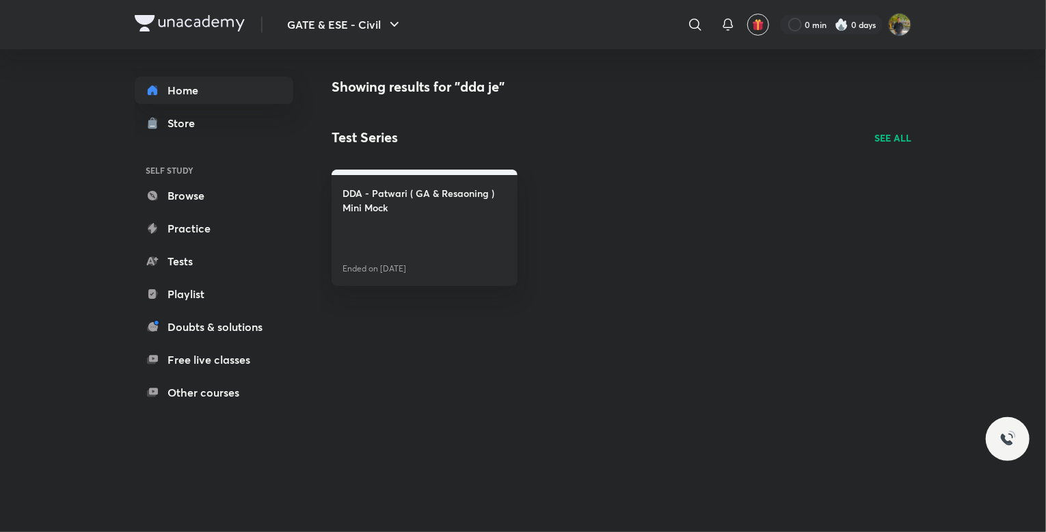
click at [889, 143] on p "SEE ALL" at bounding box center [892, 138] width 37 height 14
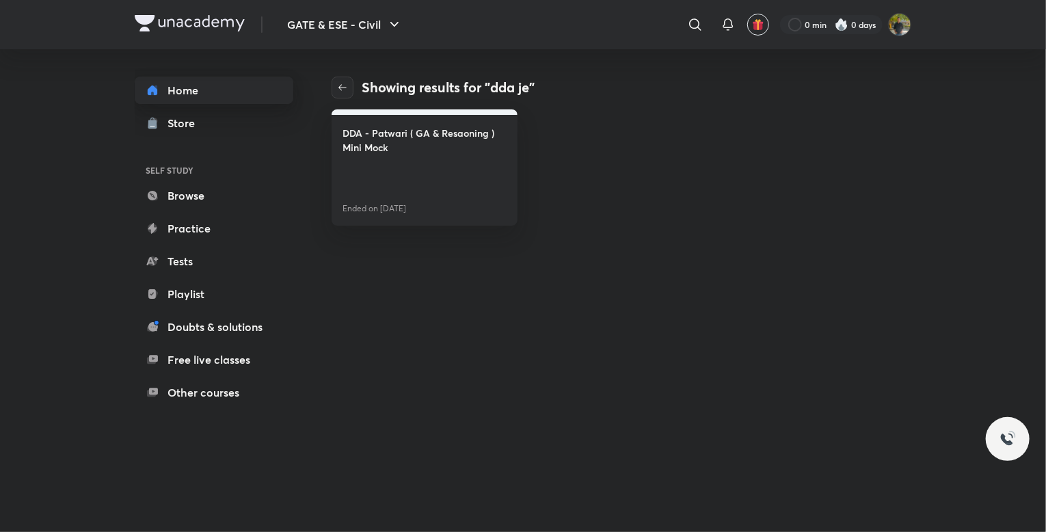
click at [195, 85] on link "Home" at bounding box center [214, 90] width 159 height 27
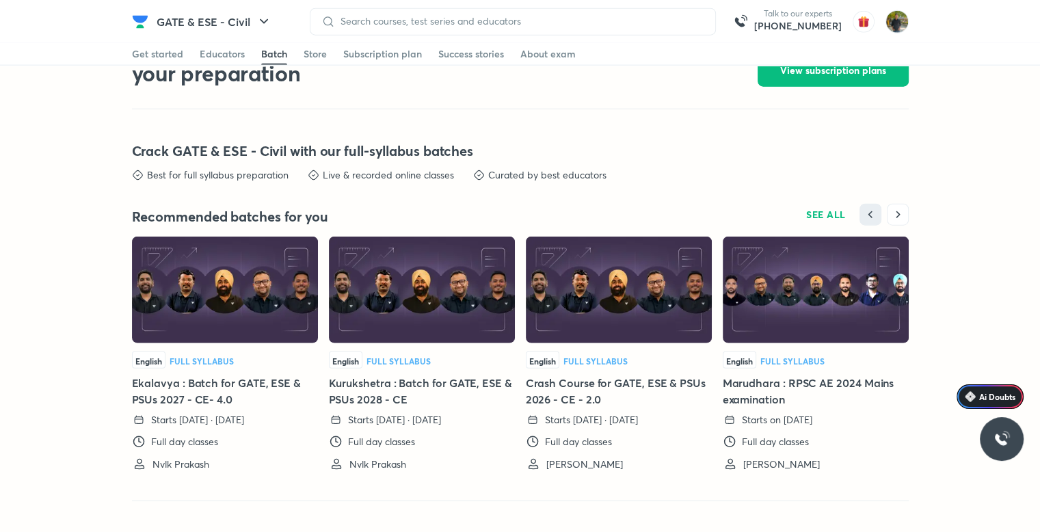
scroll to position [3282, 0]
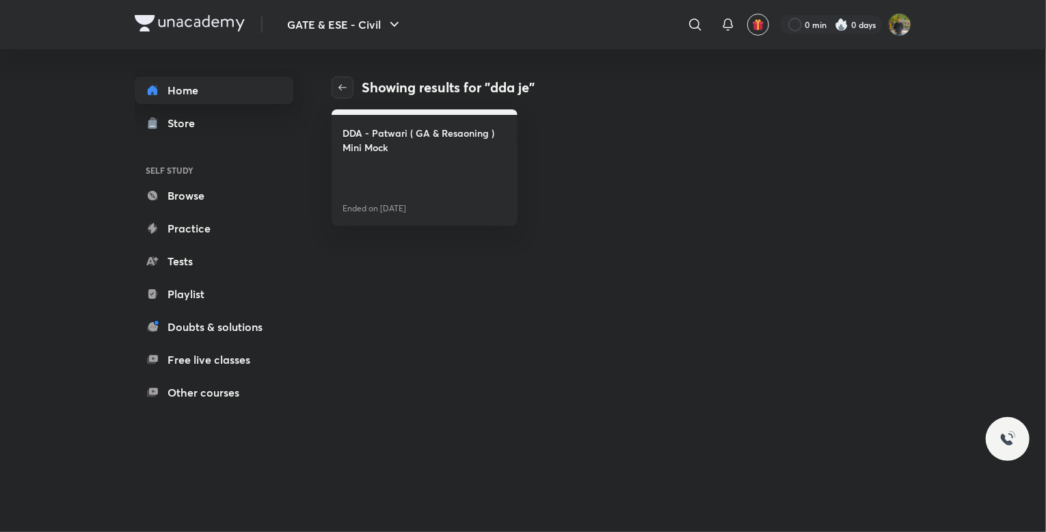
click at [232, 86] on link "Home" at bounding box center [214, 90] width 159 height 27
